Goal: Find specific page/section: Find specific page/section

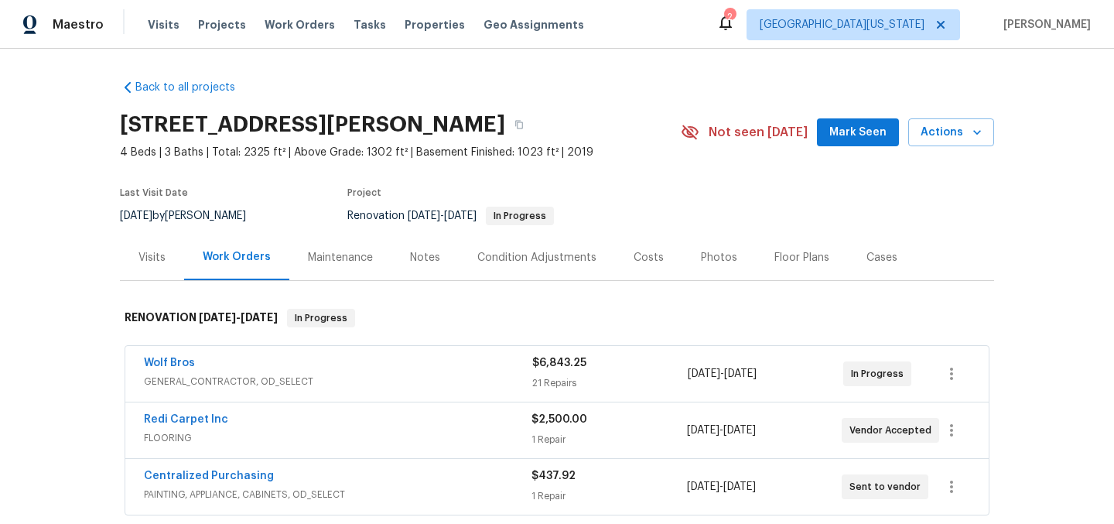
click at [612, 70] on div "Back to all projects 5510 Homeward Dr, Timnath, CO 80547 4 Beds | 3 Baths | Tot…" at bounding box center [557, 365] width 874 height 597
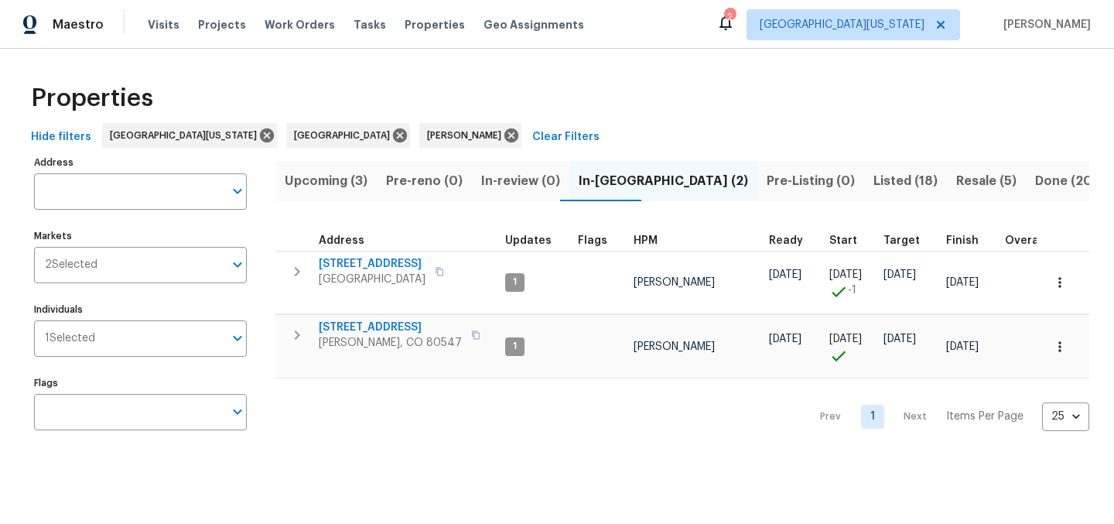
click at [665, 96] on div "Properties" at bounding box center [557, 99] width 1065 height 50
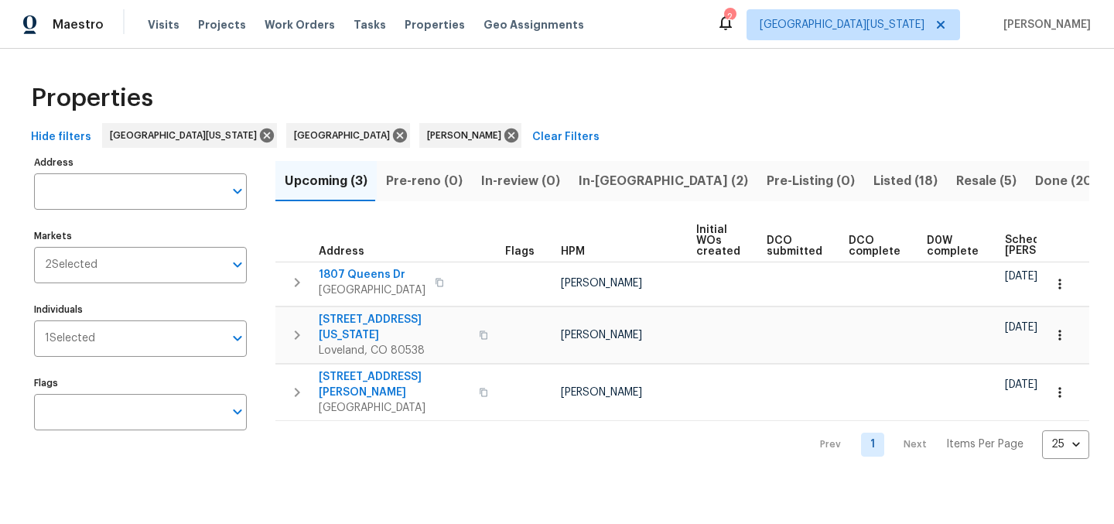
click at [873, 179] on span "Listed (18)" at bounding box center [905, 181] width 64 height 22
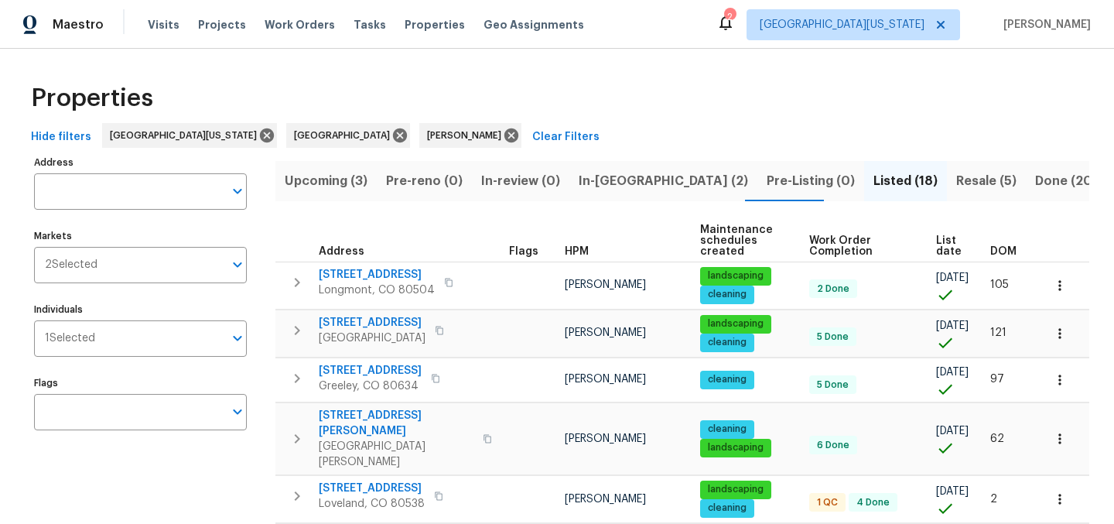
click at [936, 244] on span "List date" at bounding box center [950, 246] width 28 height 22
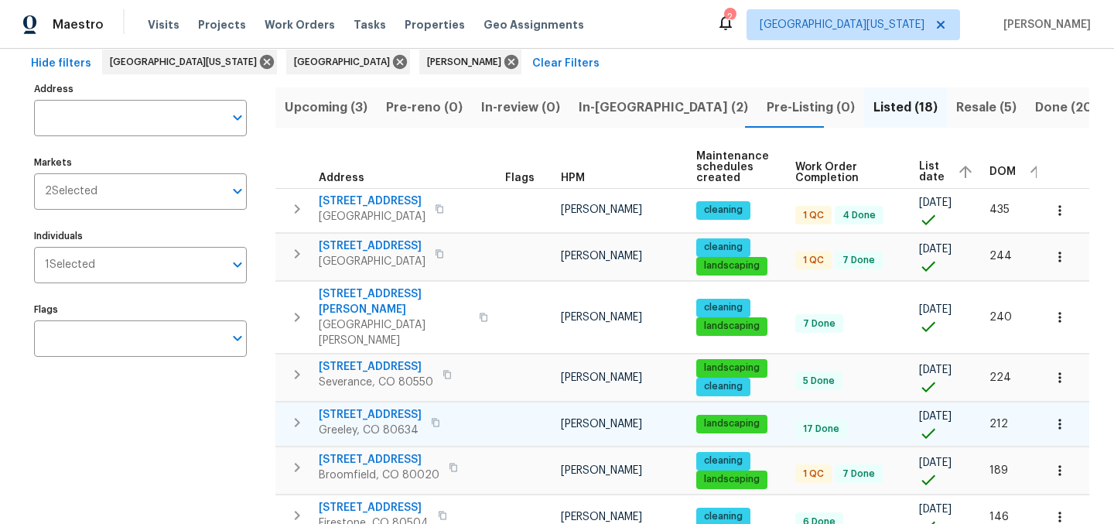
scroll to position [74, 0]
click at [431, 417] on icon "button" at bounding box center [435, 421] width 9 height 9
click at [1052, 415] on icon "button" at bounding box center [1059, 422] width 15 height 15
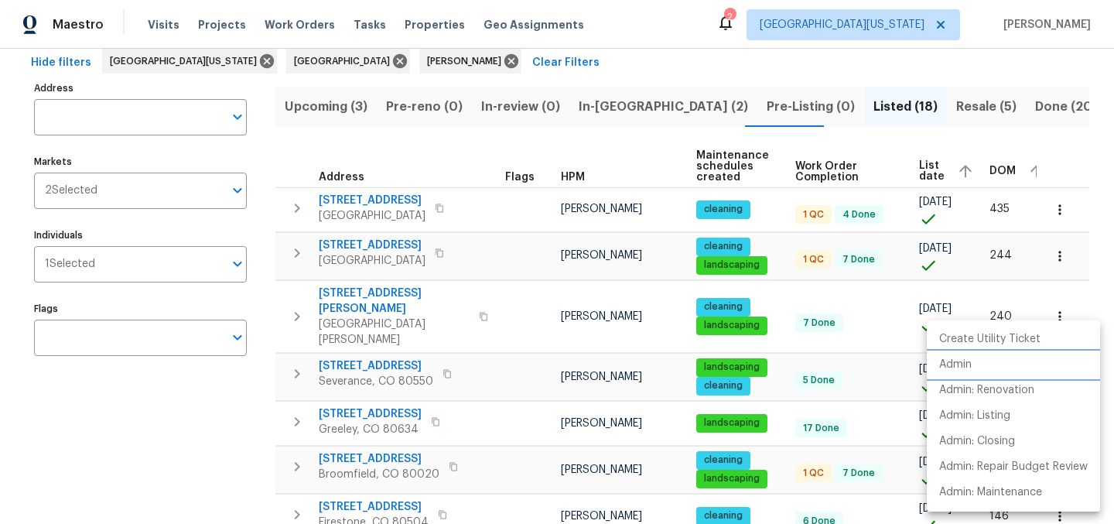
click at [1005, 360] on li "Admin" at bounding box center [1013, 365] width 173 height 26
